Goal: Navigation & Orientation: Go to known website

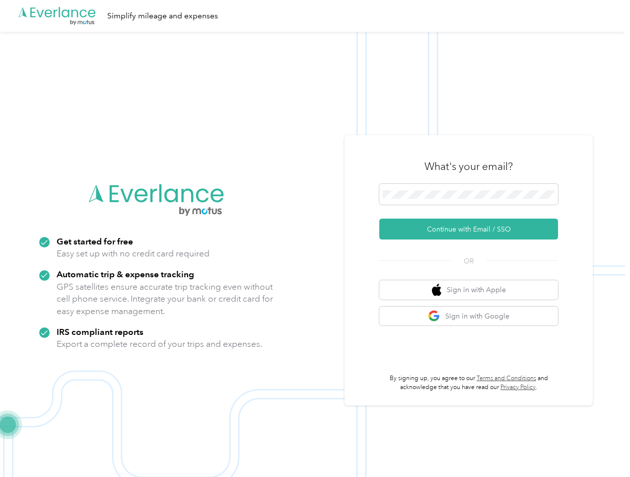
click at [315, 238] on img at bounding box center [312, 270] width 625 height 477
click at [315, 16] on div ".cls-1 { fill: #00adee; } .cls-2 { fill: #fff; } .cls-3 { fill: #707372; } .cls…" at bounding box center [312, 16] width 625 height 32
click at [473, 229] on button "Continue with Email / SSO" at bounding box center [469, 229] width 179 height 21
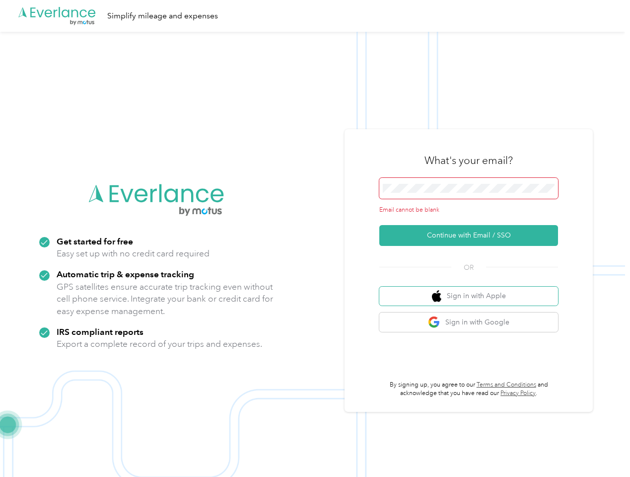
click at [473, 290] on button "Sign in with Apple" at bounding box center [469, 296] width 179 height 19
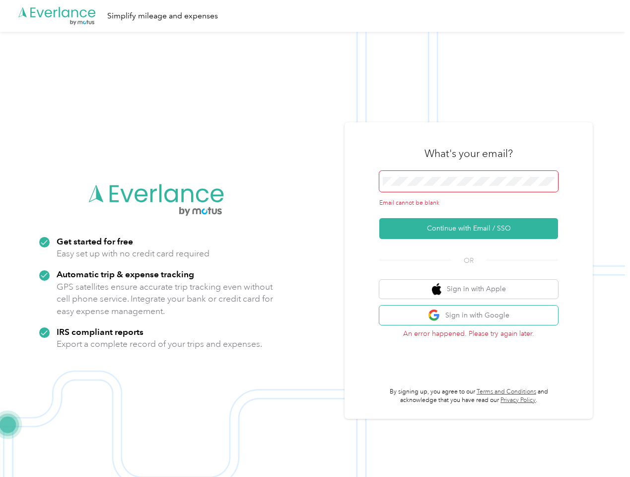
click at [473, 316] on button "Sign in with Google" at bounding box center [469, 315] width 179 height 19
